Goal: Information Seeking & Learning: Learn about a topic

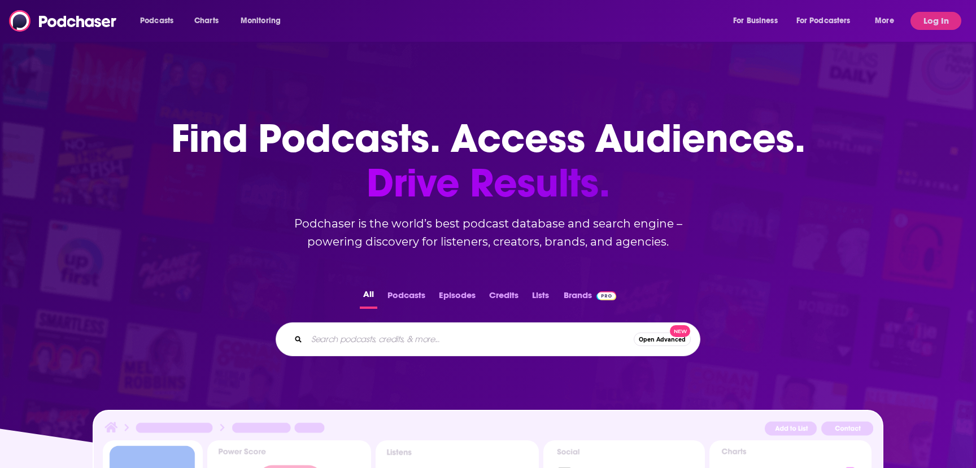
click at [379, 340] on input "Search podcasts, credits, & more..." at bounding box center [470, 340] width 327 height 18
type input "your undivided attention"
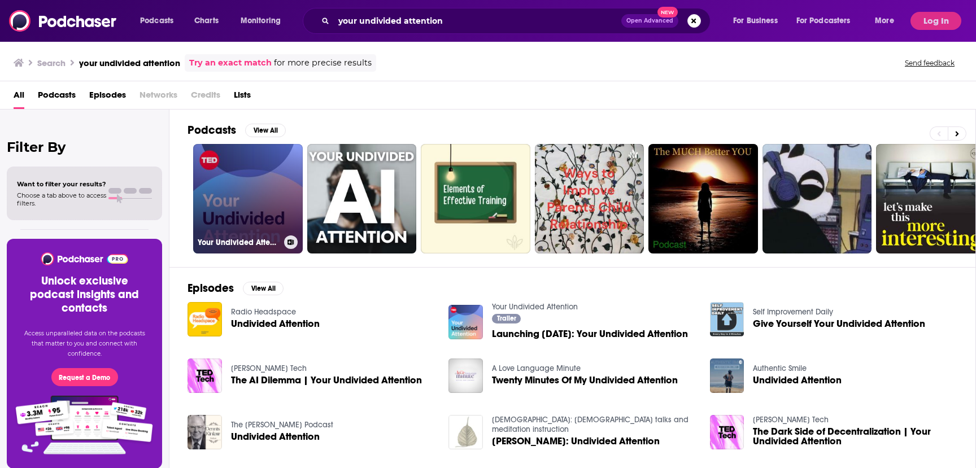
click at [248, 201] on link "Your Undivided Attention" at bounding box center [248, 199] width 110 height 110
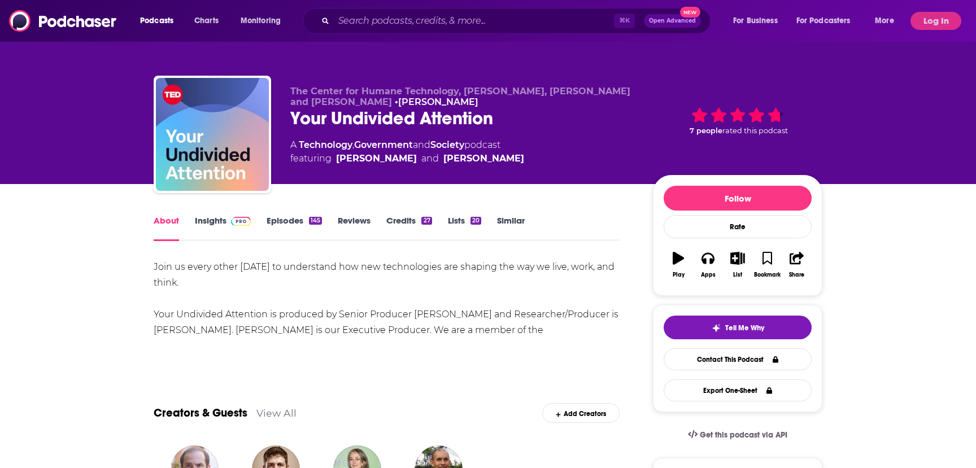
click at [213, 222] on link "Insights" at bounding box center [223, 228] width 56 height 26
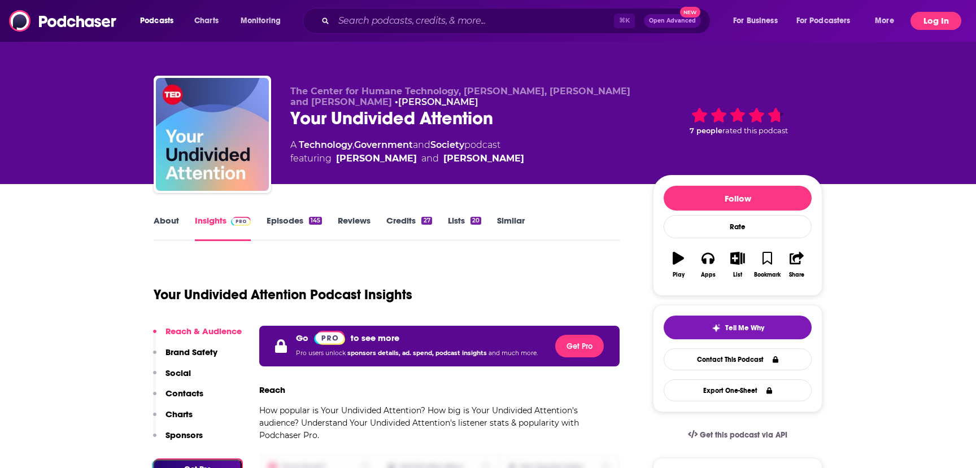
click at [932, 20] on button "Log In" at bounding box center [936, 21] width 51 height 18
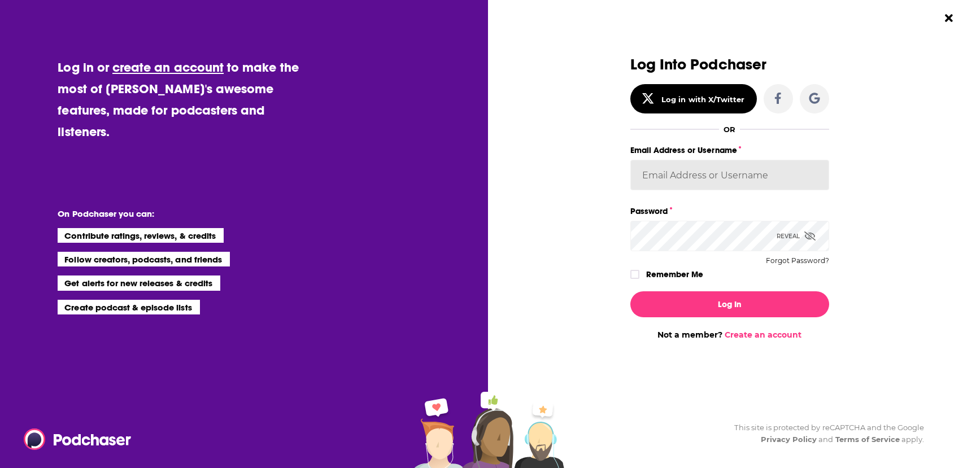
type input "jenc9678"
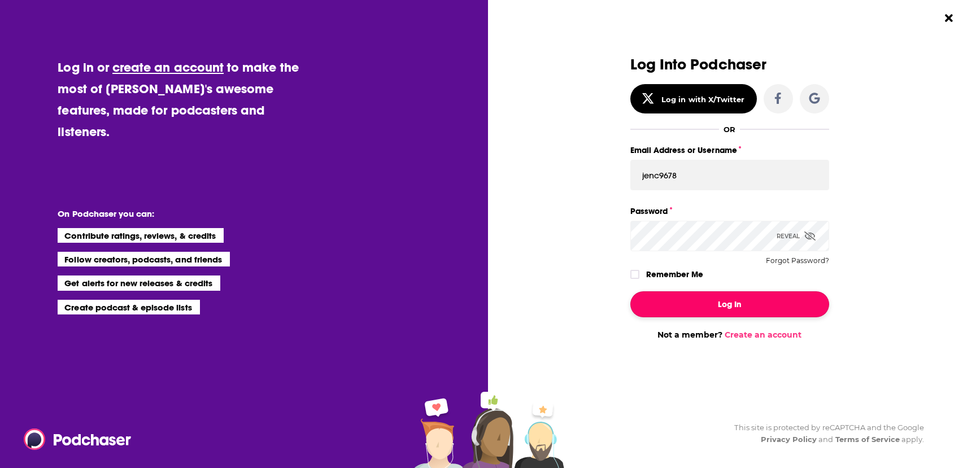
click at [718, 303] on button "Log In" at bounding box center [730, 305] width 199 height 26
